Goal: Information Seeking & Learning: Learn about a topic

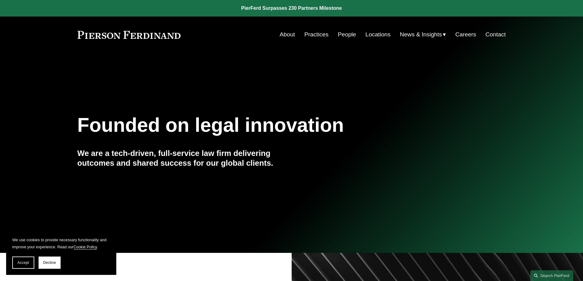
click at [458, 36] on link "Careers" at bounding box center [466, 35] width 21 height 12
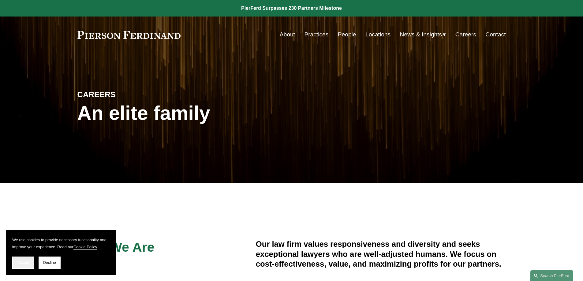
click at [25, 268] on button "Accept" at bounding box center [23, 263] width 22 height 12
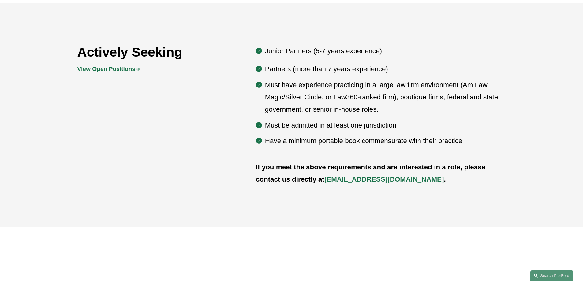
scroll to position [367, 0]
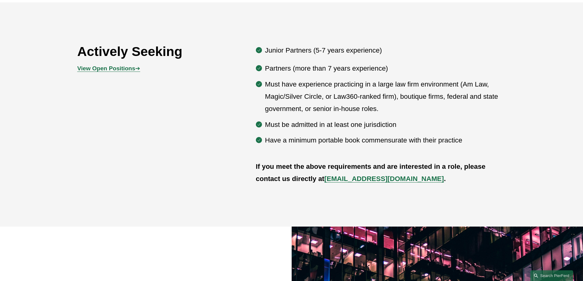
click at [100, 70] on strong "View Open Positions" at bounding box center [106, 68] width 58 height 6
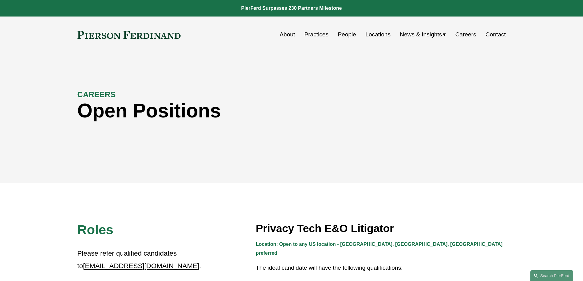
click at [340, 37] on link "People" at bounding box center [347, 35] width 18 height 12
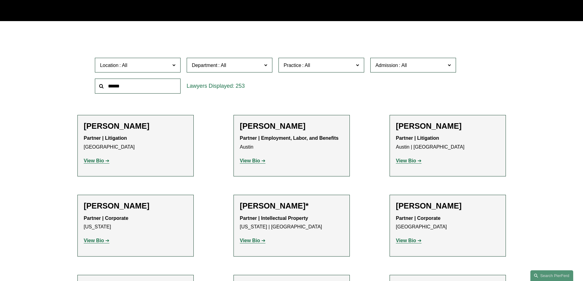
scroll to position [163, 0]
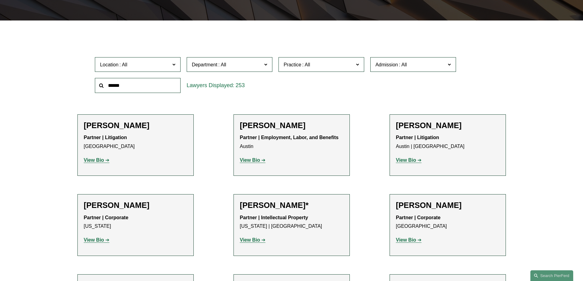
click at [160, 84] on input "text" at bounding box center [138, 85] width 86 height 15
type input "******"
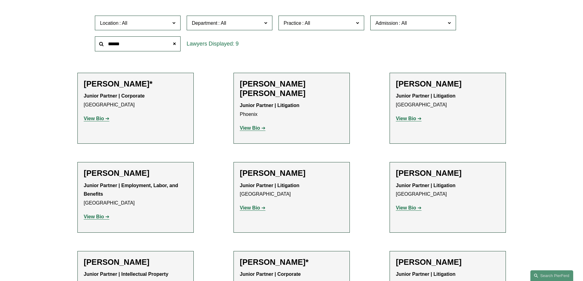
scroll to position [204, 0]
click at [96, 120] on strong "View Bio" at bounding box center [94, 118] width 20 height 5
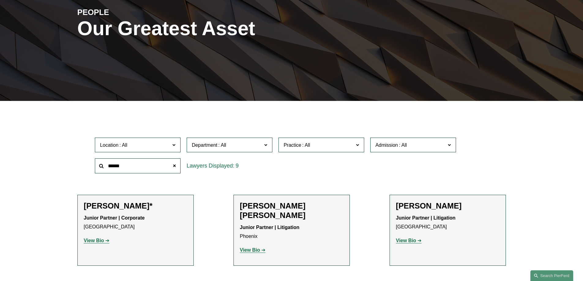
scroll to position [82, 0]
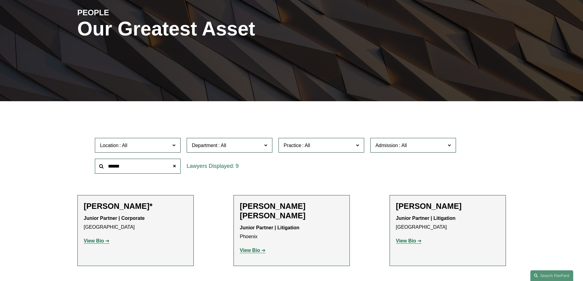
click at [102, 241] on strong "View Bio" at bounding box center [94, 241] width 20 height 5
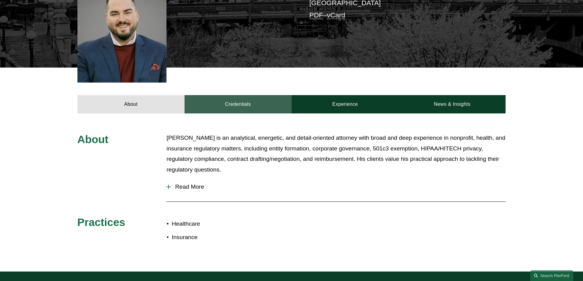
scroll to position [187, 0]
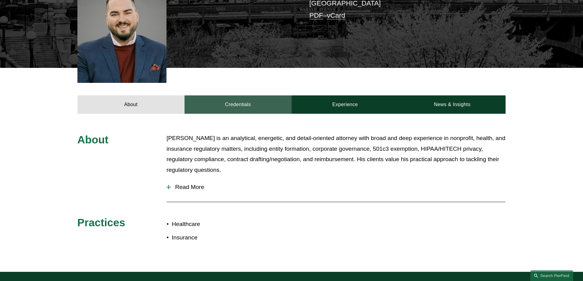
click at [241, 96] on link "Credentials" at bounding box center [238, 105] width 107 height 18
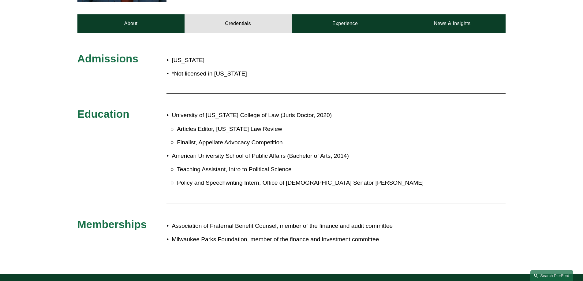
scroll to position [269, 0]
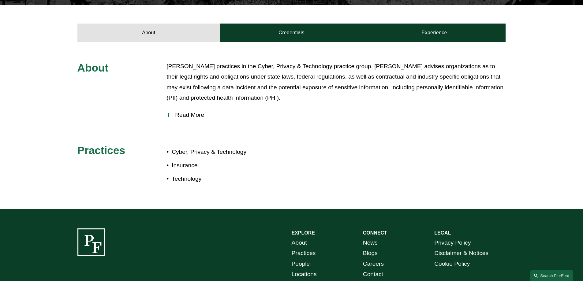
scroll to position [204, 0]
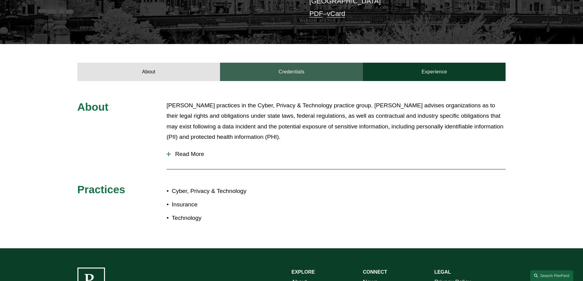
click at [276, 77] on link "Credentials" at bounding box center [291, 72] width 143 height 18
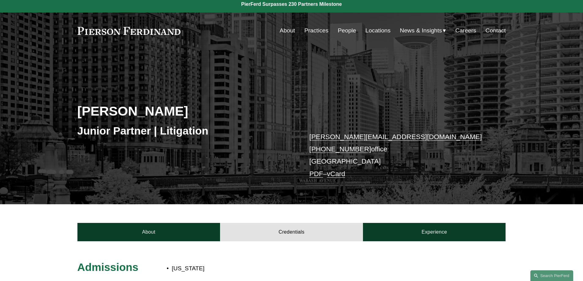
scroll to position [0, 0]
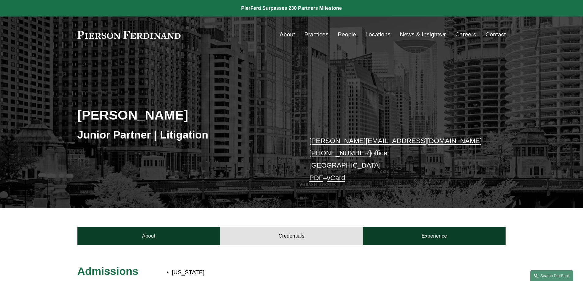
drag, startPoint x: 69, startPoint y: 114, endPoint x: 194, endPoint y: 119, distance: 125.1
click at [194, 119] on div "Kaitlyn Bryniarski Junior Partner | Litigation kaitlyn.bryniarski@pierferd.com …" at bounding box center [291, 139] width 583 height 138
